Goal: Task Accomplishment & Management: Use online tool/utility

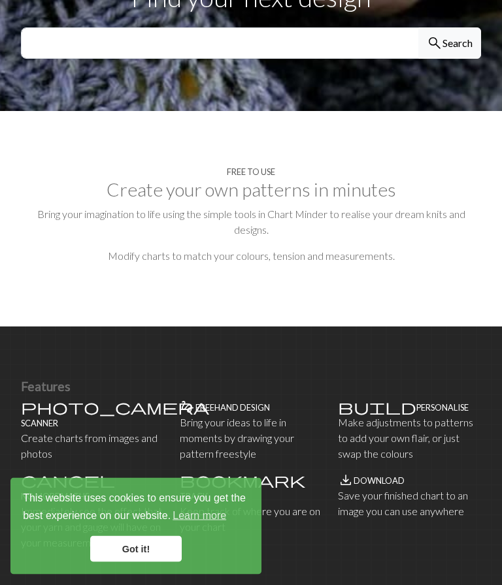
scroll to position [497, 0]
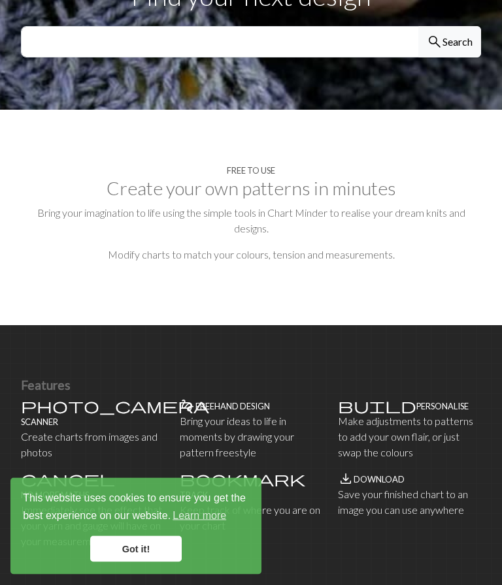
click at [265, 178] on h2 "Create your own patterns in minutes" at bounding box center [251, 189] width 460 height 22
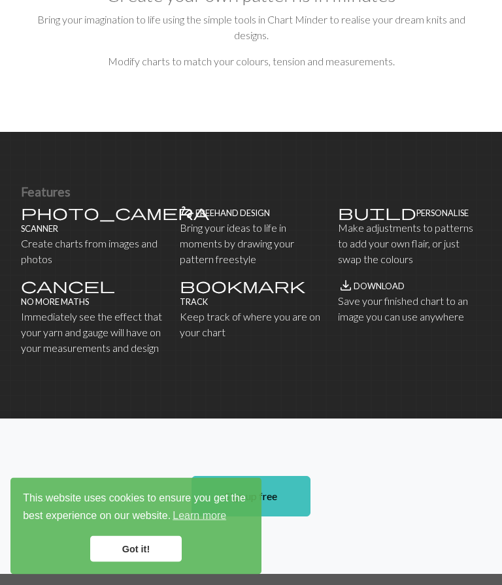
scroll to position [691, 0]
click at [54, 236] on p "Create charts from images and photos" at bounding box center [92, 251] width 143 height 31
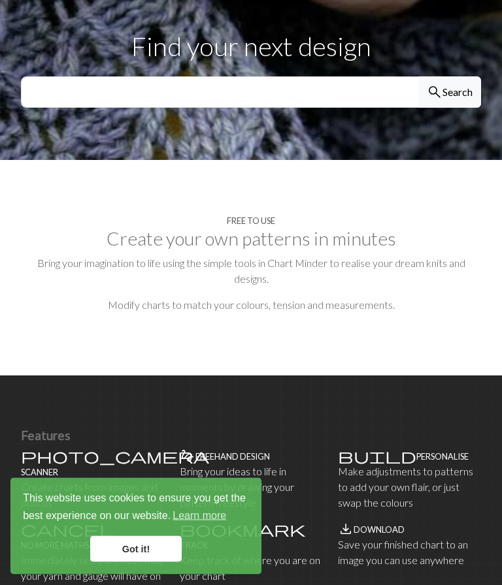
scroll to position [0, 0]
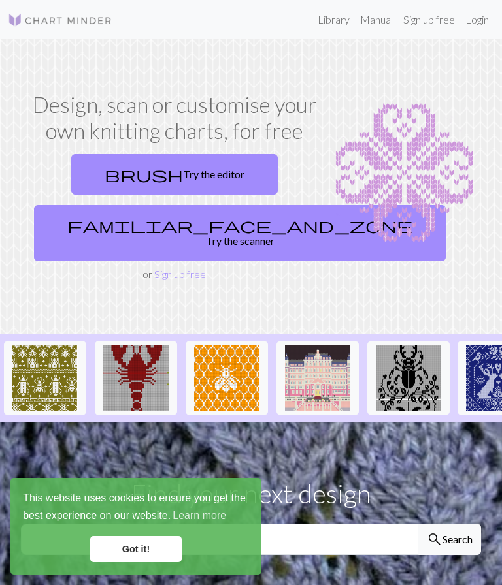
click at [426, 25] on link "Sign up free" at bounding box center [429, 20] width 62 height 26
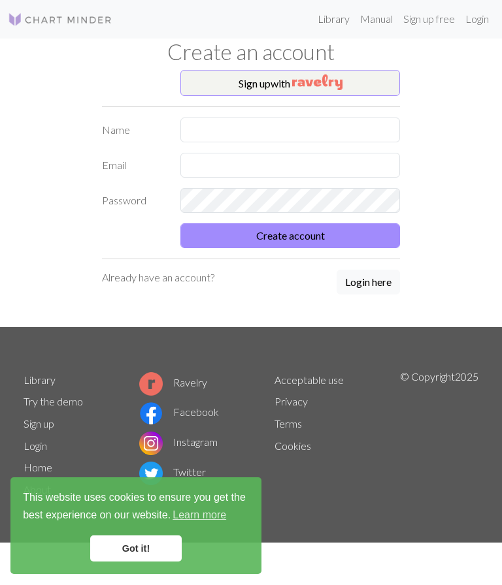
click at [44, 430] on link "Sign up" at bounding box center [39, 424] width 31 height 12
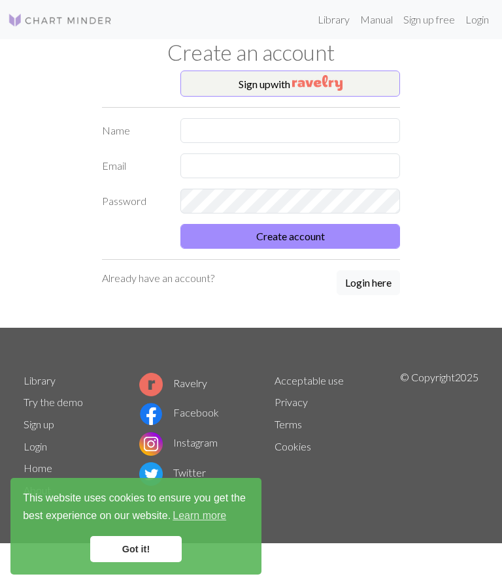
click at [51, 428] on link "Sign up" at bounding box center [39, 424] width 31 height 12
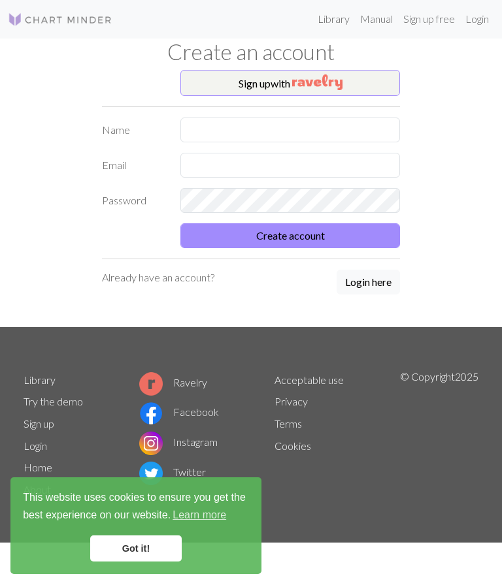
click at [379, 22] on link "Manual" at bounding box center [376, 20] width 43 height 26
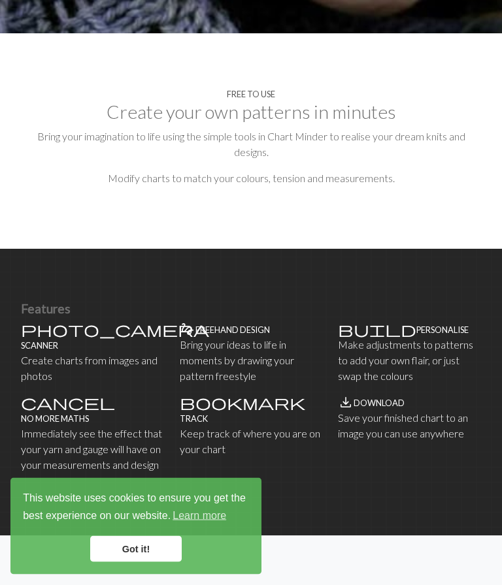
scroll to position [574, 0]
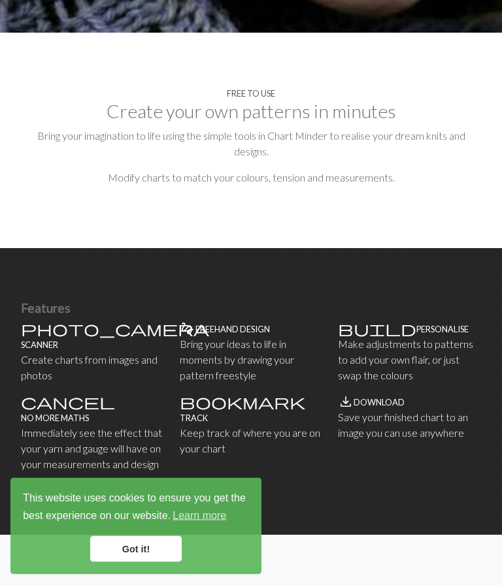
click at [206, 426] on p "Keep track of where you are on your chart" at bounding box center [251, 441] width 143 height 31
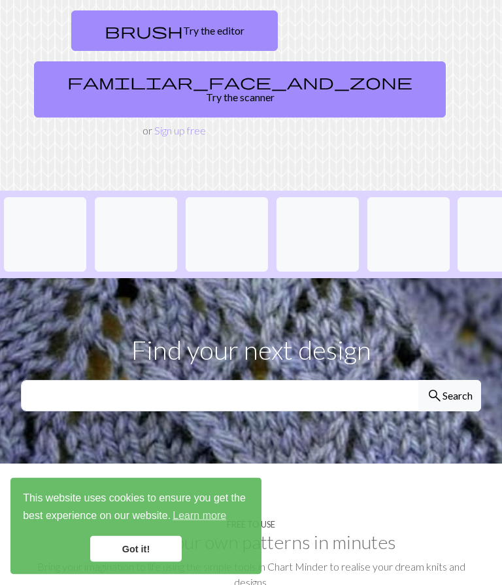
scroll to position [0, 0]
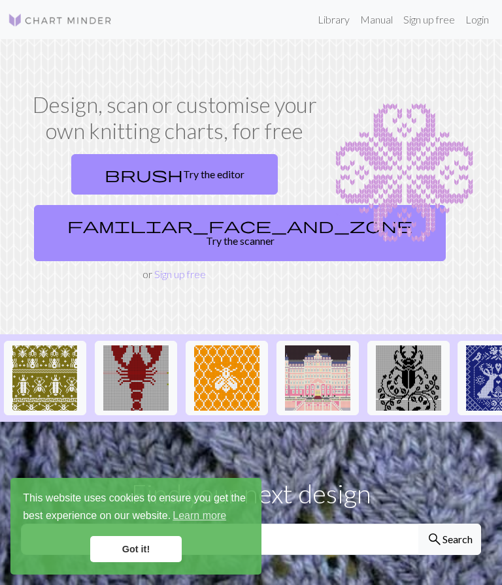
click at [429, 15] on link "Sign up free" at bounding box center [429, 20] width 62 height 26
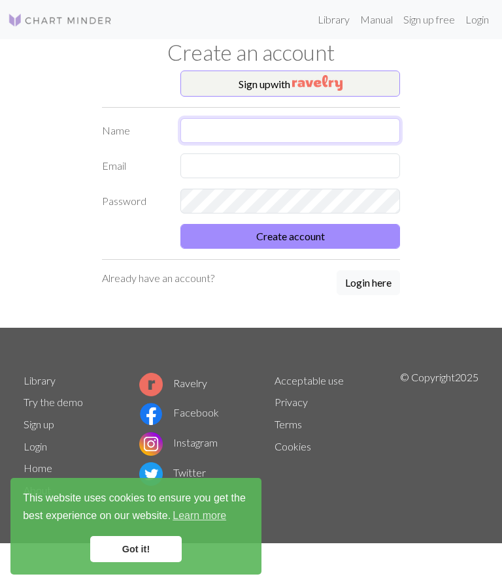
click at [244, 135] on input "text" at bounding box center [289, 130] width 219 height 25
type input "Amanda"
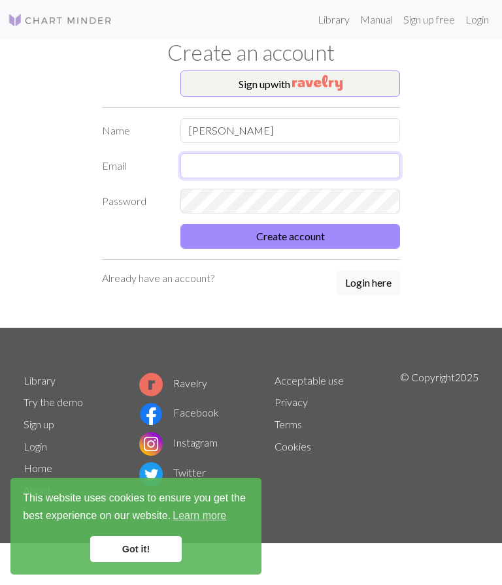
click at [281, 171] on input "text" at bounding box center [289, 165] width 219 height 25
type input "Abaker@gormand.com.au"
click at [469, 24] on link "Login" at bounding box center [477, 20] width 34 height 26
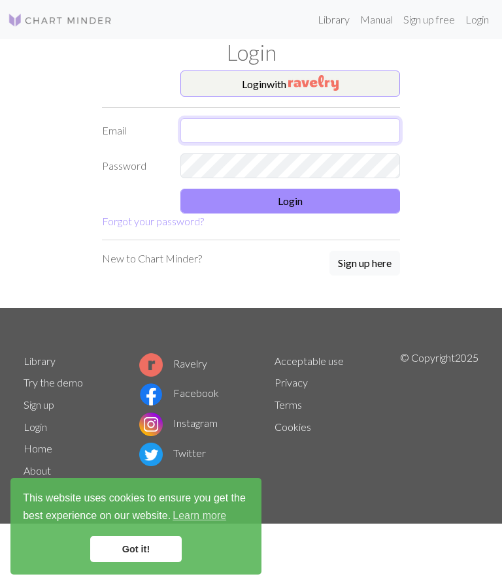
click at [321, 142] on input "text" at bounding box center [289, 130] width 219 height 25
type input "Abaker@gormand.com.au"
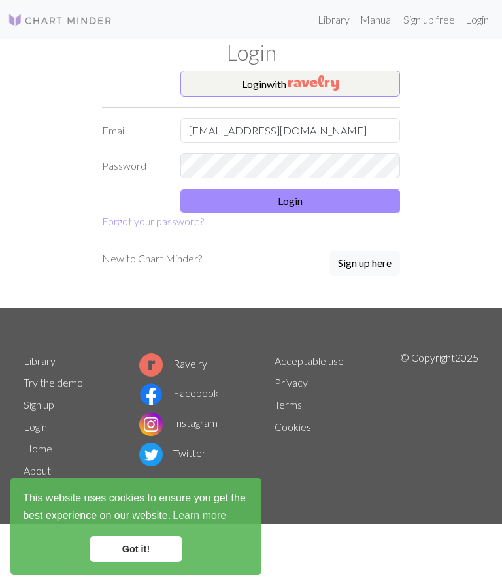
click at [330, 204] on button "Login" at bounding box center [289, 201] width 219 height 25
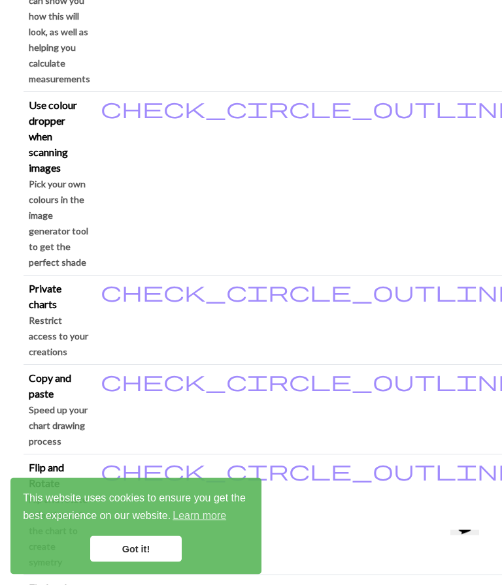
scroll to position [1451, 0]
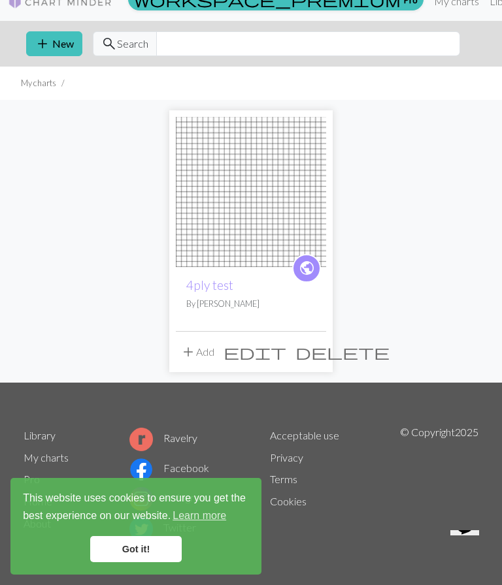
click at [63, 43] on button "add New" at bounding box center [54, 43] width 56 height 25
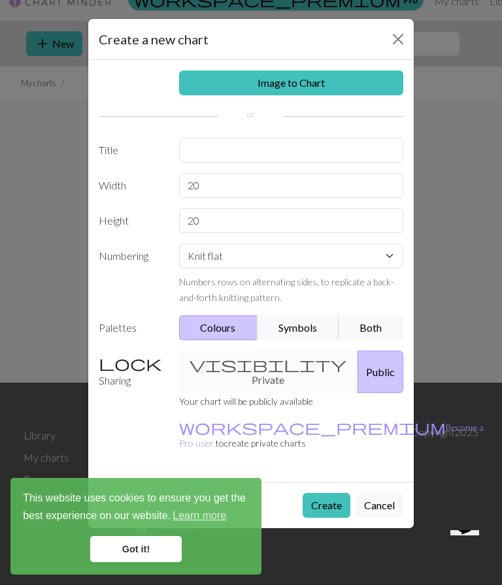
click at [319, 89] on link "Image to Chart" at bounding box center [291, 83] width 225 height 25
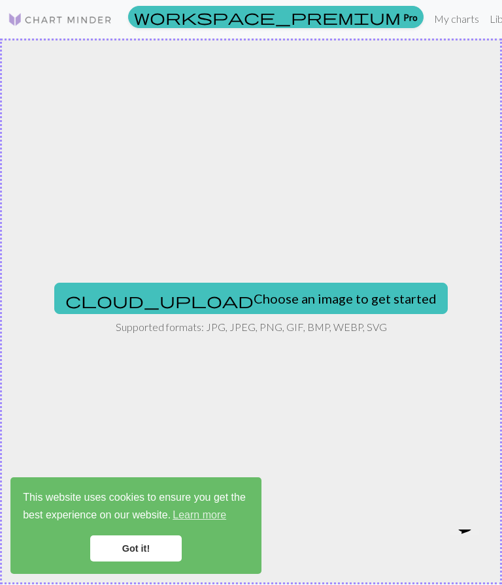
click at [288, 288] on button "cloud_upload Choose an image to get started" at bounding box center [250, 298] width 393 height 31
type input "C:\fakepath\Mosaic Numbers_Original.jpeg"
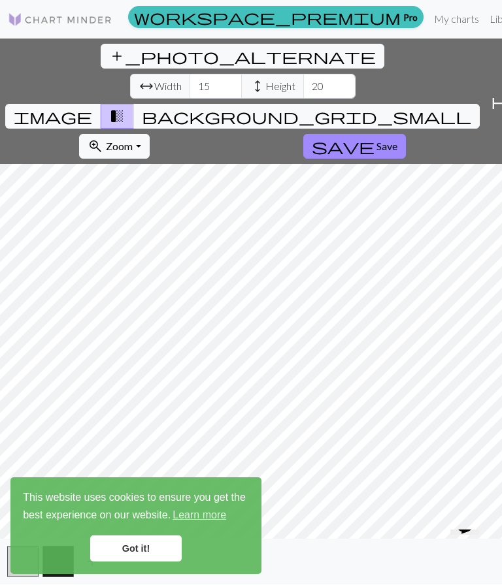
scroll to position [1, 0]
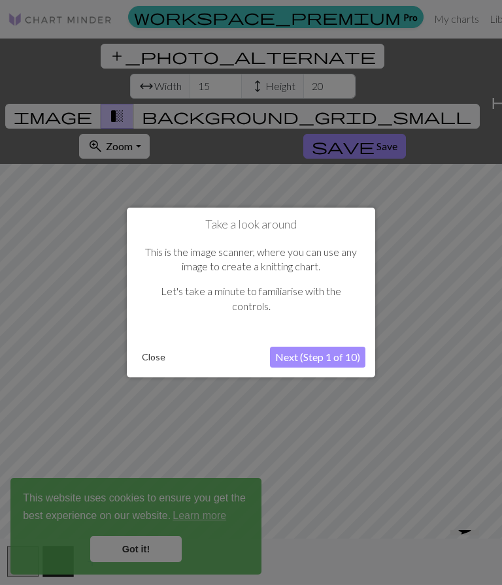
click at [342, 354] on button "Next (Step 1 of 10)" at bounding box center [317, 357] width 95 height 21
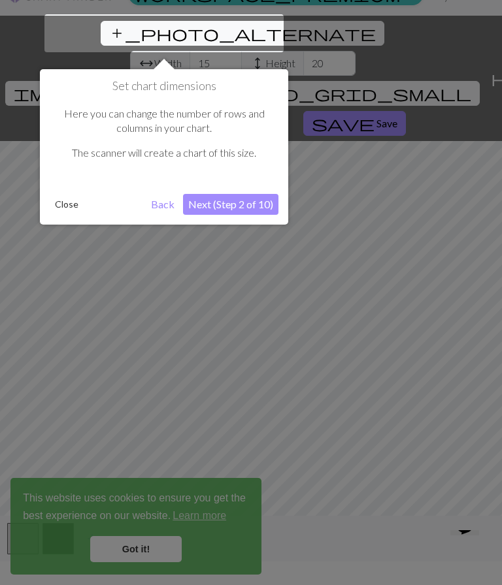
scroll to position [25, 0]
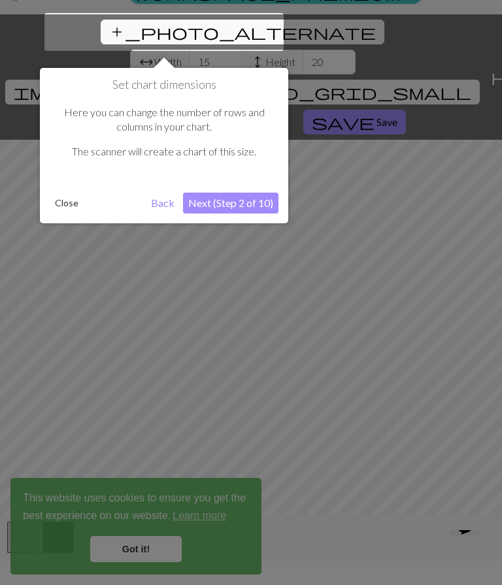
click at [138, 38] on div at bounding box center [163, 32] width 239 height 38
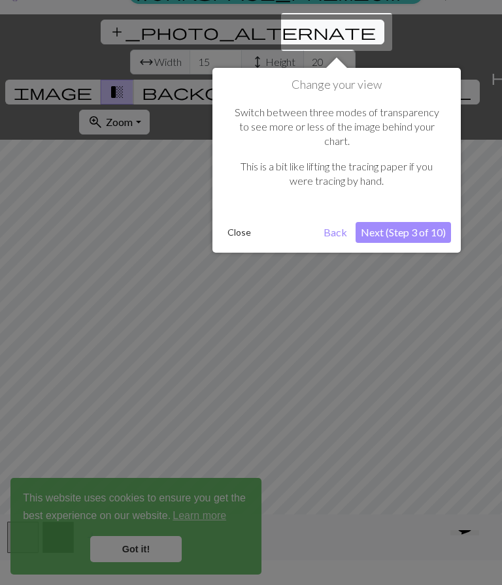
click at [428, 222] on button "Next (Step 3 of 10)" at bounding box center [402, 232] width 95 height 21
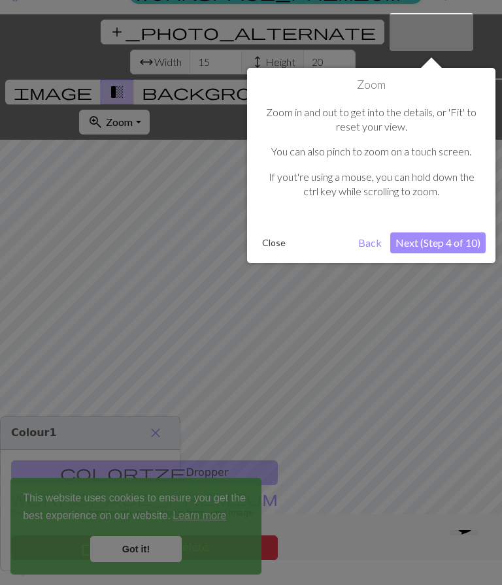
click at [452, 244] on button "Next (Step 4 of 10)" at bounding box center [437, 243] width 95 height 21
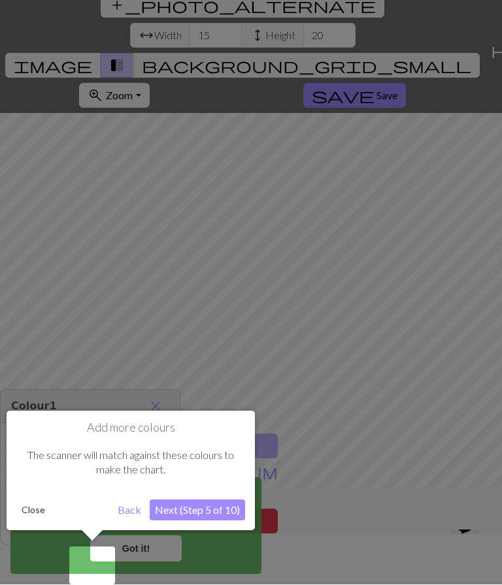
scroll to position [55, 0]
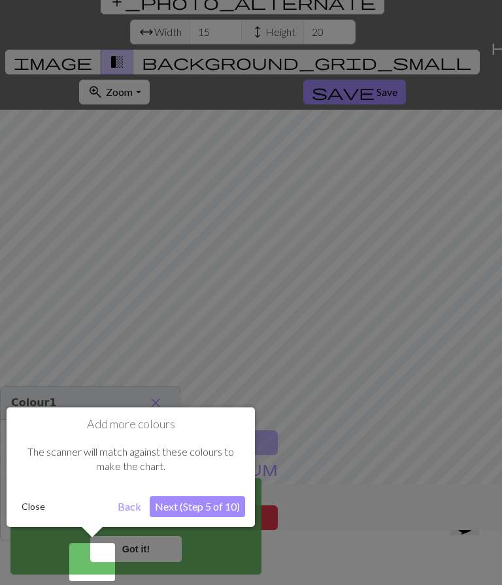
click at [216, 506] on button "Next (Step 5 of 10)" at bounding box center [197, 506] width 95 height 21
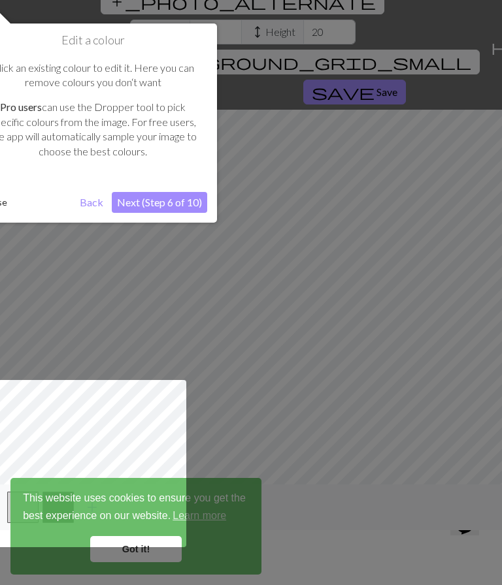
click at [170, 207] on button "Next (Step 6 of 10)" at bounding box center [159, 202] width 95 height 21
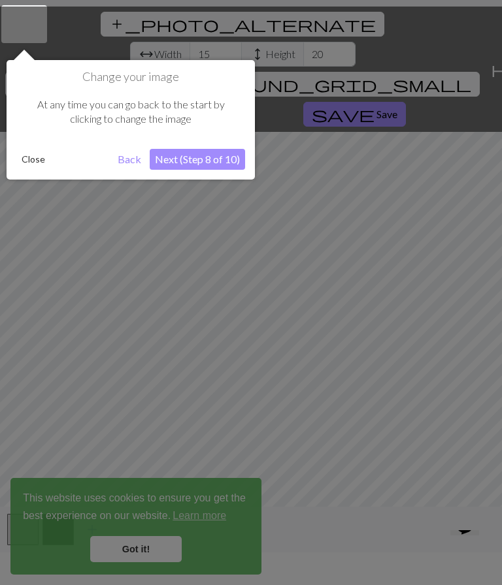
scroll to position [25, 0]
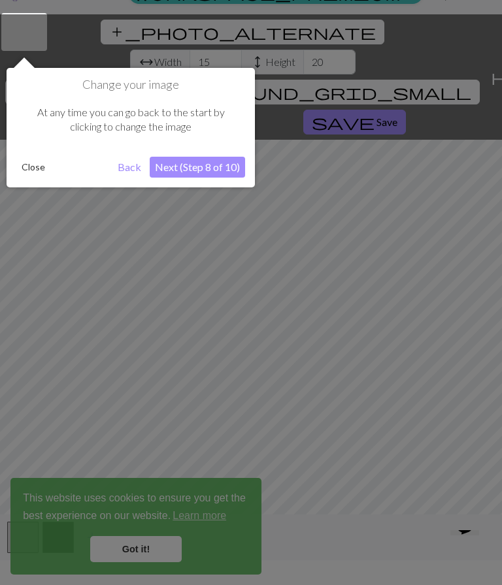
click at [219, 168] on button "Next (Step 8 of 10)" at bounding box center [197, 167] width 95 height 21
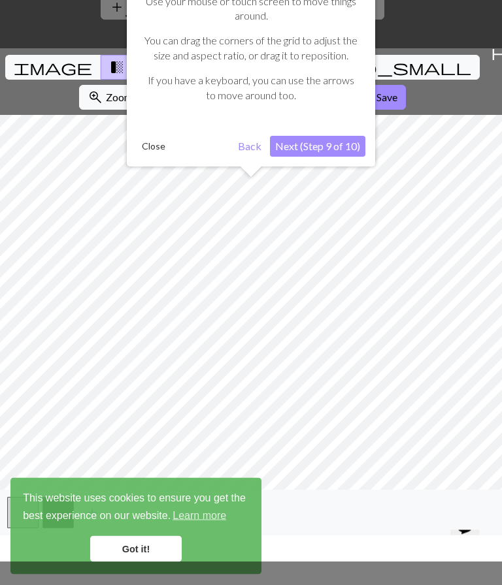
scroll to position [55, 0]
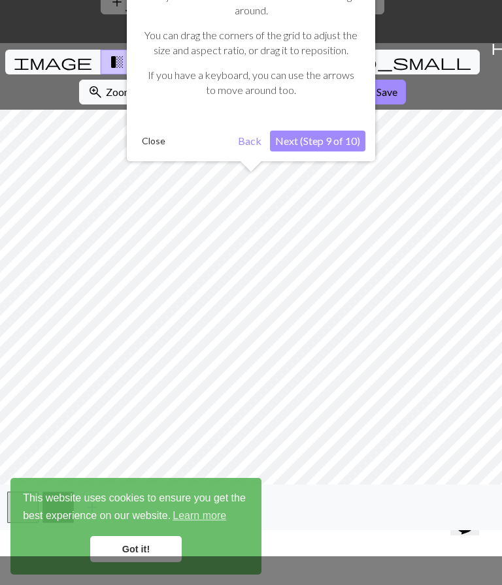
click at [336, 144] on button "Next (Step 9 of 10)" at bounding box center [317, 141] width 95 height 21
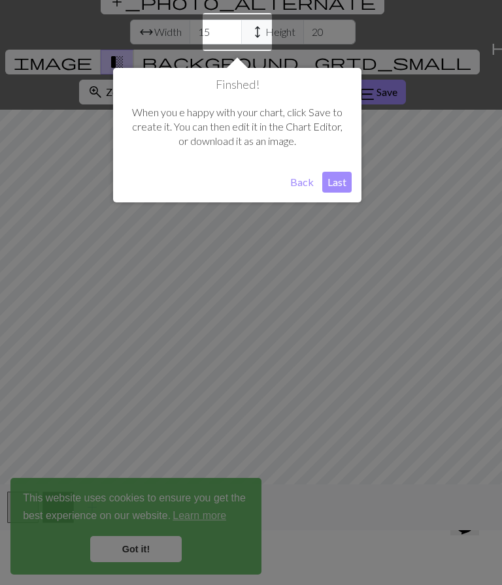
click at [338, 184] on button "Last" at bounding box center [336, 182] width 29 height 21
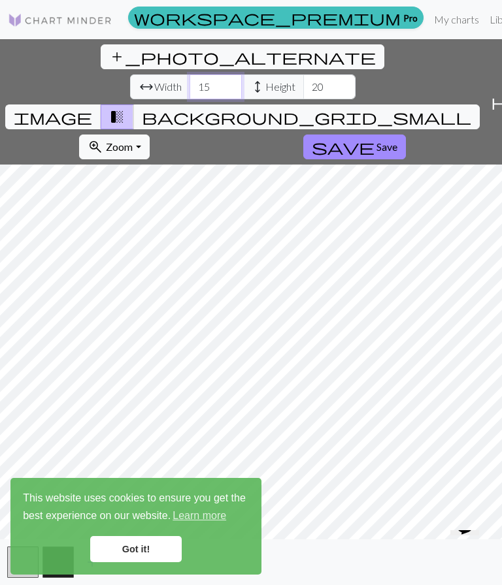
click at [189, 74] on input "15" at bounding box center [215, 86] width 52 height 25
type input "1"
type input "31"
click at [303, 74] on input "20" at bounding box center [329, 86] width 52 height 25
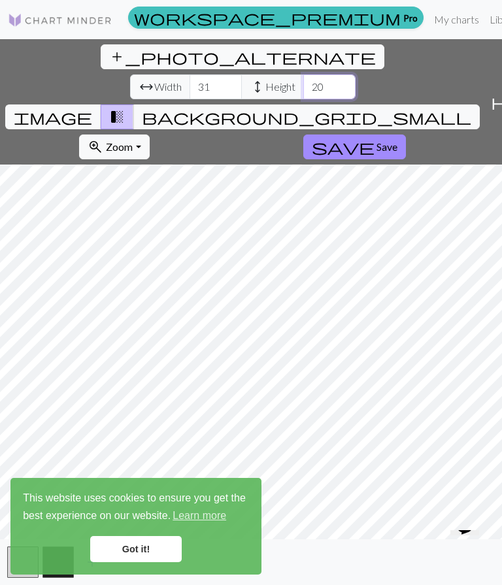
type input "2"
type input "31"
click at [376, 140] on span "Save" at bounding box center [386, 146] width 21 height 12
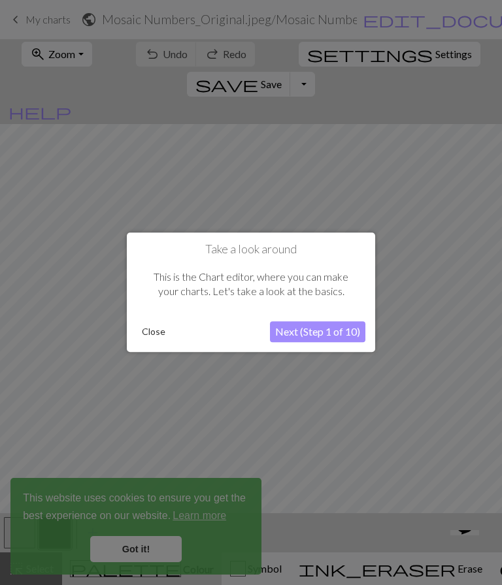
click at [150, 339] on button "Close" at bounding box center [154, 333] width 34 height 20
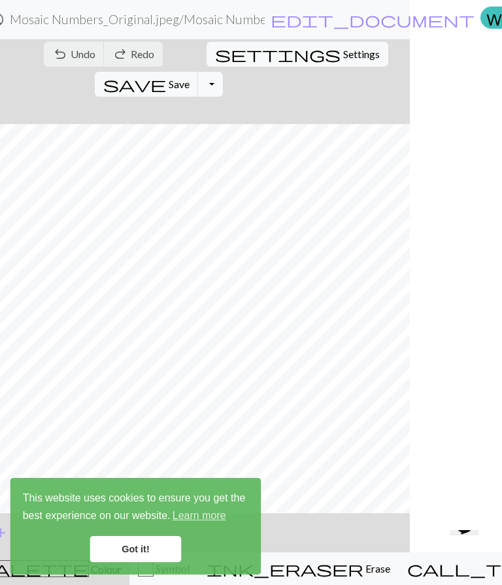
scroll to position [0, 108]
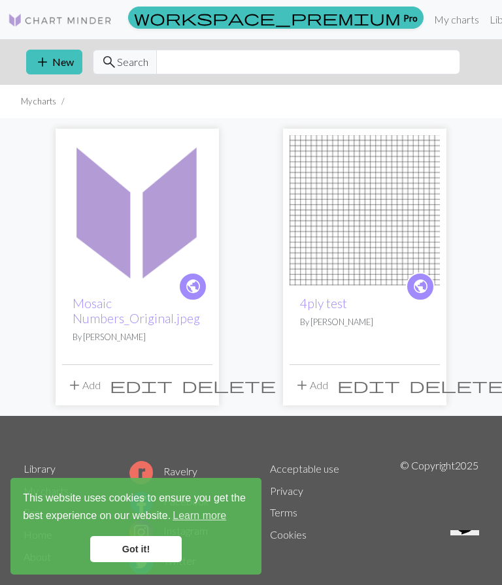
click at [155, 227] on img at bounding box center [137, 210] width 150 height 150
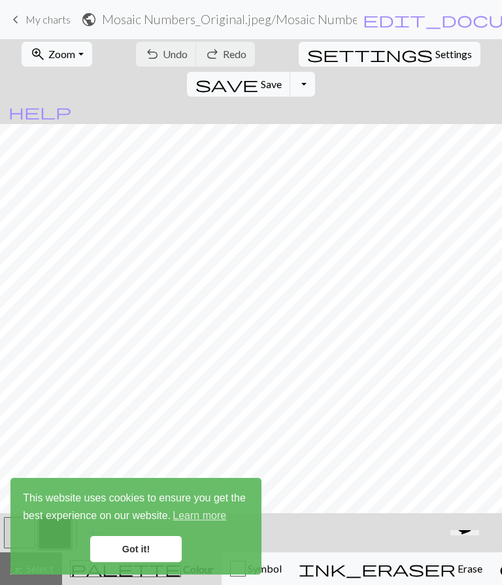
click at [22, 22] on span "keyboard_arrow_left" at bounding box center [16, 19] width 16 height 18
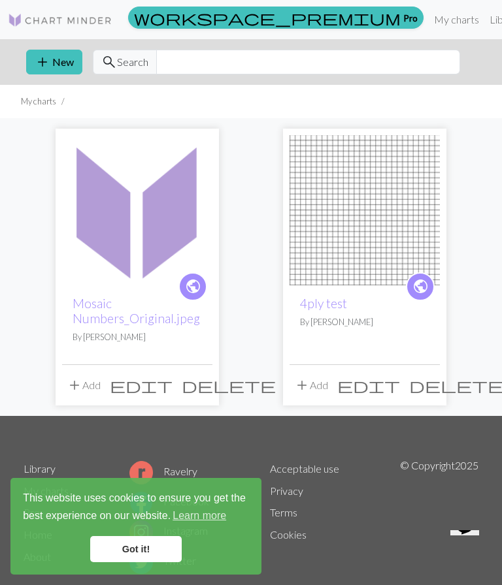
click at [76, 391] on span "add" at bounding box center [75, 385] width 16 height 18
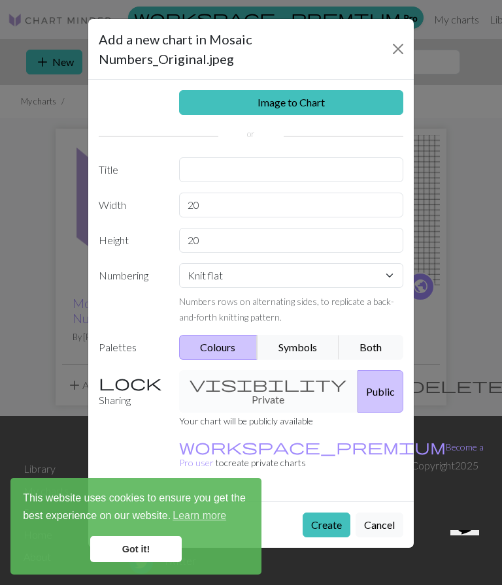
click at [398, 39] on button "Close" at bounding box center [397, 49] width 21 height 21
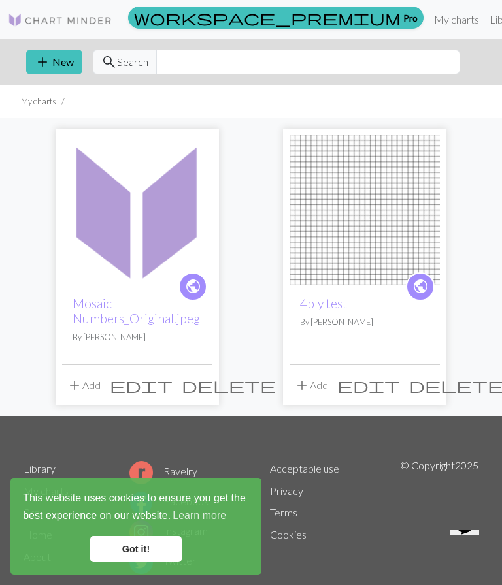
click at [197, 293] on span "public" at bounding box center [193, 286] width 16 height 20
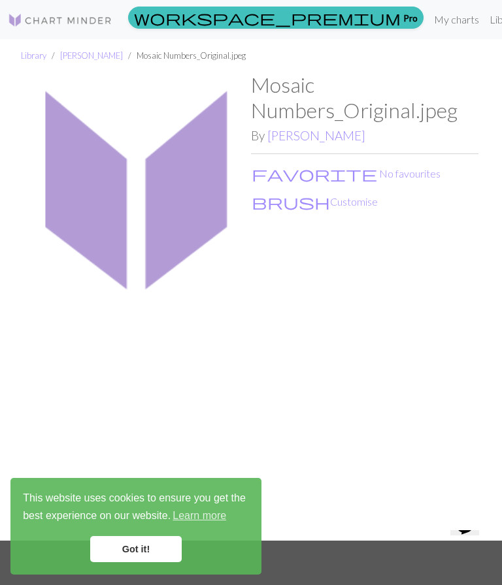
scroll to position [15, 0]
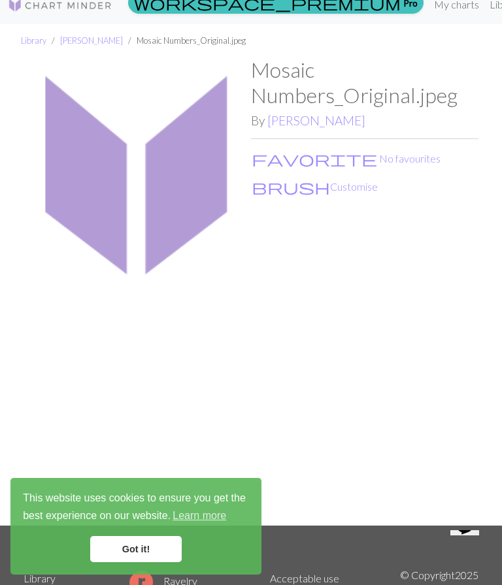
click at [169, 205] on img at bounding box center [137, 291] width 227 height 468
click at [145, 174] on img at bounding box center [137, 291] width 227 height 468
click at [346, 97] on h1 "Mosaic Numbers_Original.jpeg" at bounding box center [364, 82] width 227 height 50
click at [156, 202] on img at bounding box center [137, 291] width 227 height 468
click at [428, 10] on link "My charts" at bounding box center [456, 5] width 56 height 26
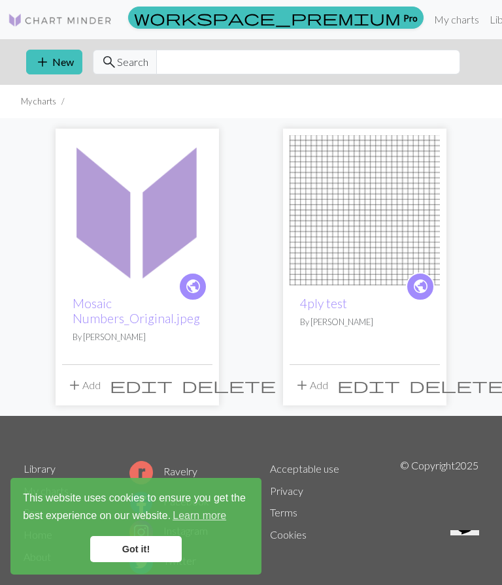
click at [83, 25] on img at bounding box center [60, 20] width 104 height 16
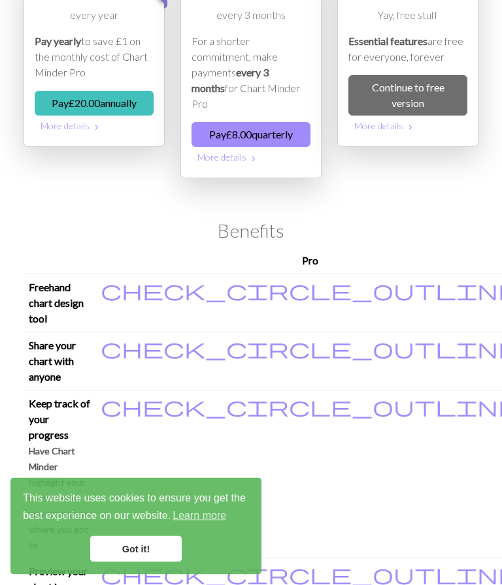
scroll to position [129, 0]
click at [90, 443] on p "Have Chart Minder highlight your current row, and remember where you got to" at bounding box center [59, 498] width 61 height 110
click at [88, 445] on small "Have Chart Minder highlight your current row, and remember where you got to" at bounding box center [58, 497] width 59 height 105
click at [95, 390] on th "Keep track of your progress Have Chart Minder highlight your current row, and r…" at bounding box center [60, 474] width 72 height 168
click at [88, 445] on small "Have Chart Minder highlight your current row, and remember where you got to" at bounding box center [58, 497] width 59 height 105
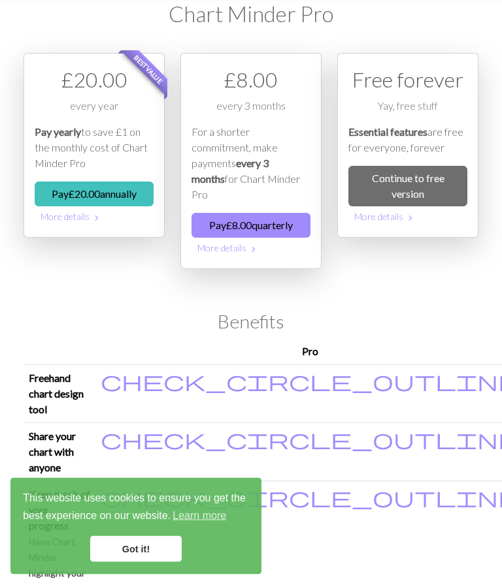
scroll to position [0, 0]
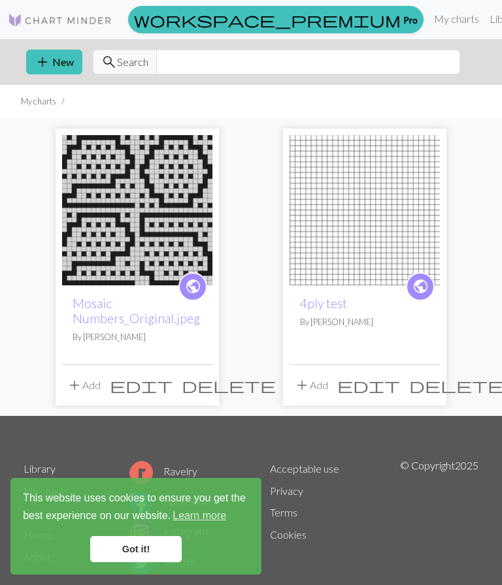
click at [195, 294] on span "public" at bounding box center [193, 286] width 16 height 20
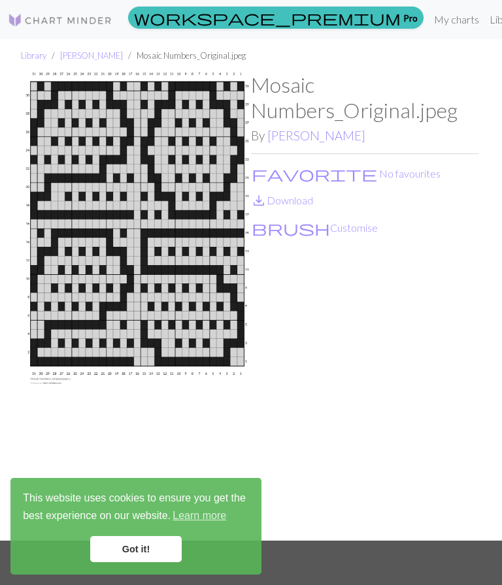
click at [418, 112] on h1 "Mosaic Numbers_Original.jpeg" at bounding box center [364, 97] width 227 height 50
